Goal: Information Seeking & Learning: Understand process/instructions

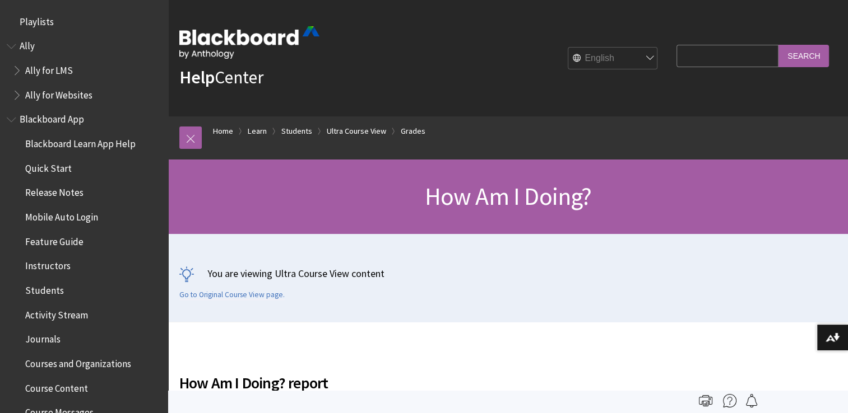
scroll to position [1527, 0]
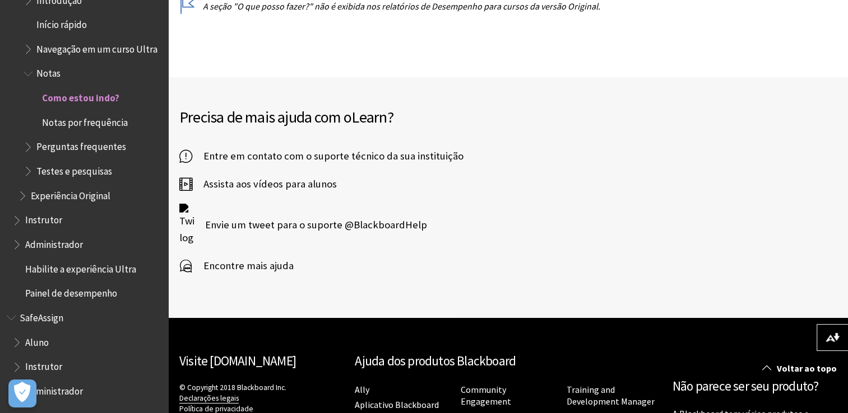
scroll to position [6960, 0]
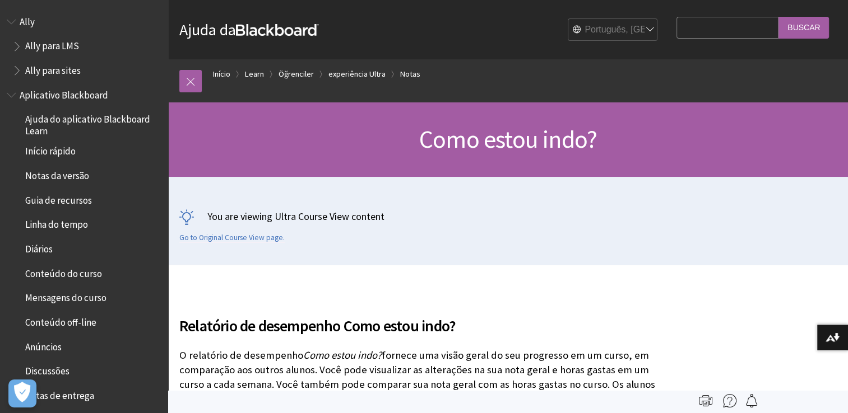
scroll to position [1402, 0]
